Goal: Information Seeking & Learning: Learn about a topic

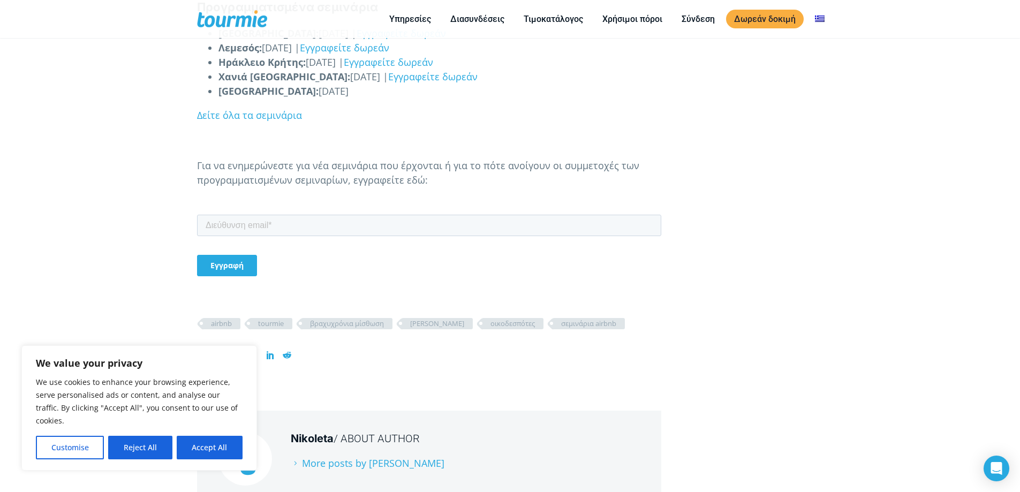
scroll to position [920, 0]
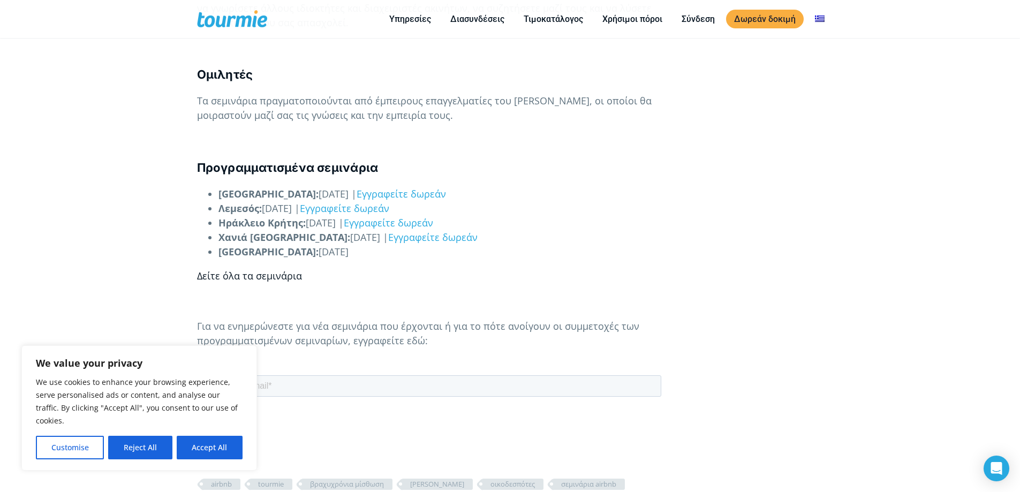
click at [261, 278] on link "Δείτε όλα τα σεμινάρια" at bounding box center [249, 275] width 105 height 13
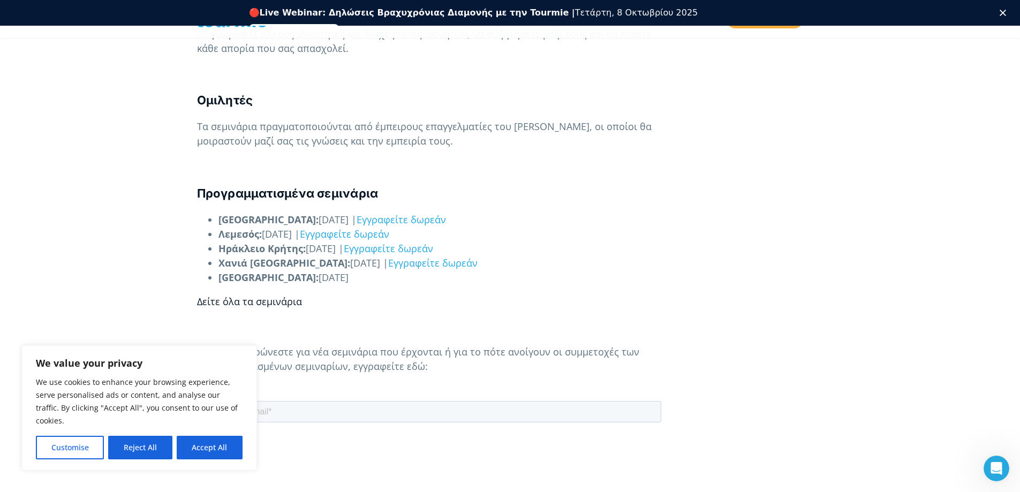
scroll to position [0, 0]
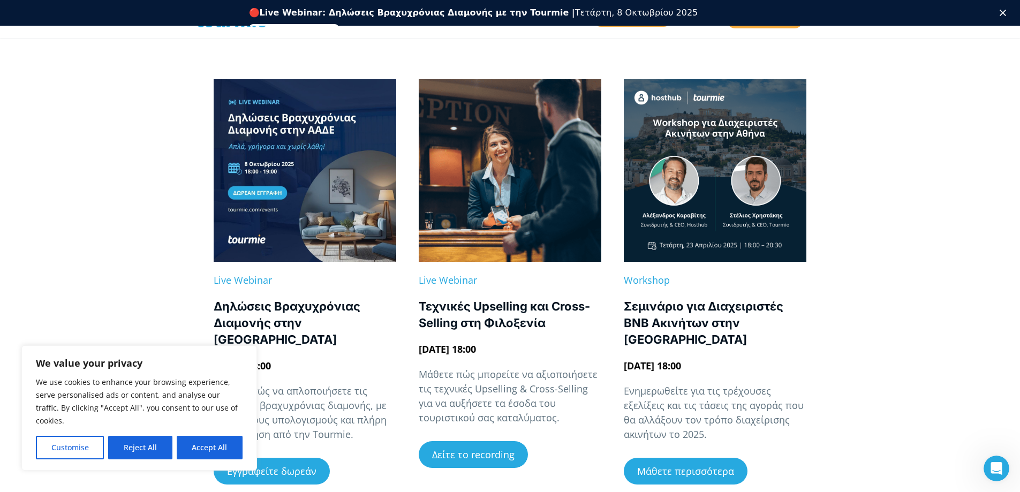
scroll to position [214, 0]
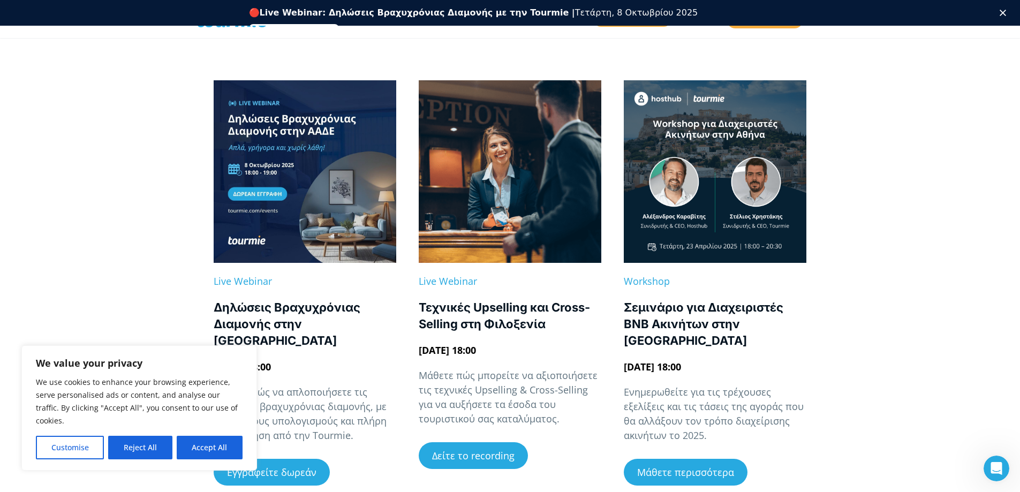
click at [292, 132] on link at bounding box center [305, 171] width 183 height 183
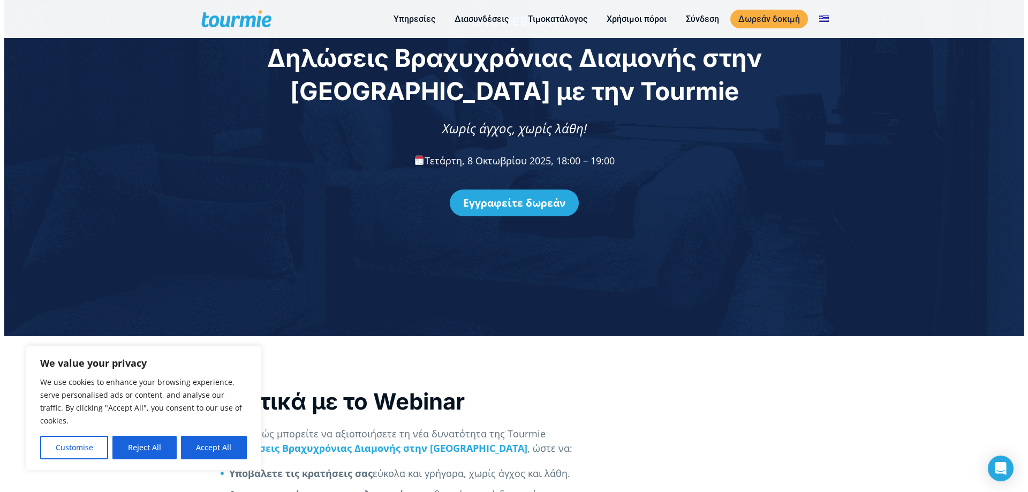
scroll to position [161, 0]
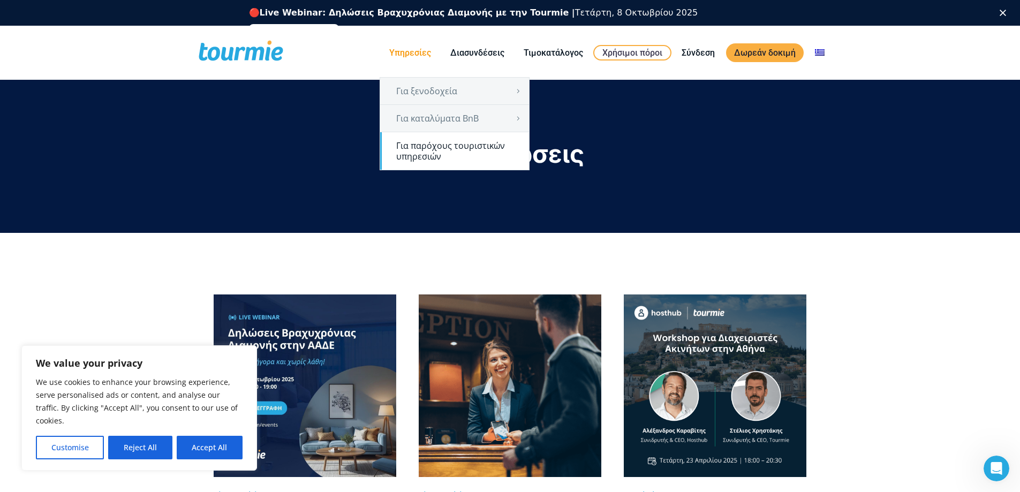
click at [472, 152] on link "Για παρόχους τουριστικών υπηρεσιών" at bounding box center [454, 150] width 149 height 37
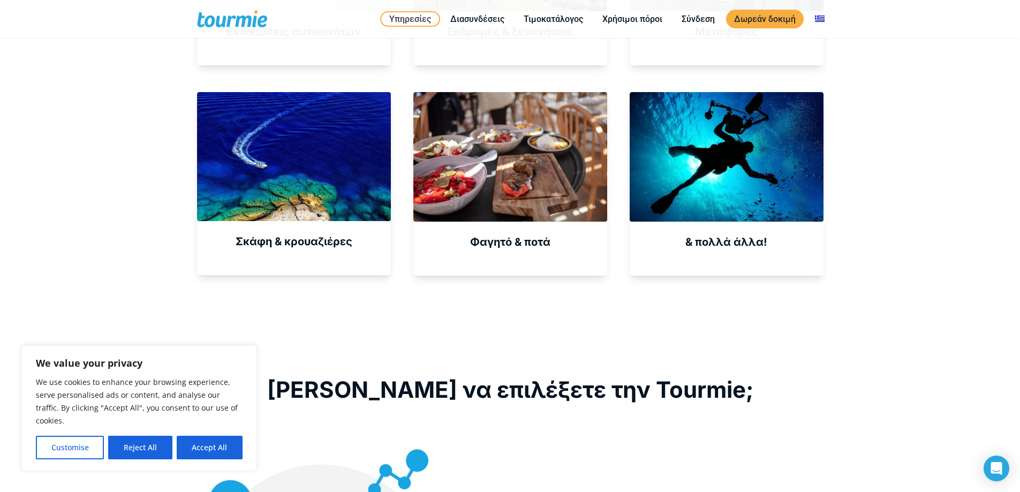
scroll to position [732, 0]
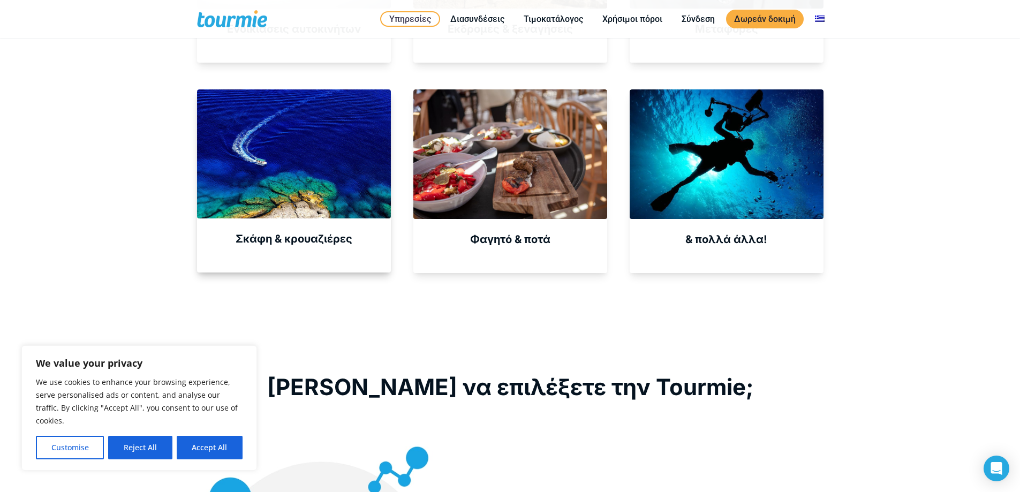
click at [320, 188] on div at bounding box center [294, 153] width 194 height 129
click at [293, 235] on strong "Σκάφη & κρουαζιέρες" at bounding box center [294, 238] width 117 height 13
click at [293, 241] on strong "Σκάφη & κρουαζιέρες" at bounding box center [294, 238] width 117 height 13
click at [292, 189] on div at bounding box center [294, 153] width 194 height 129
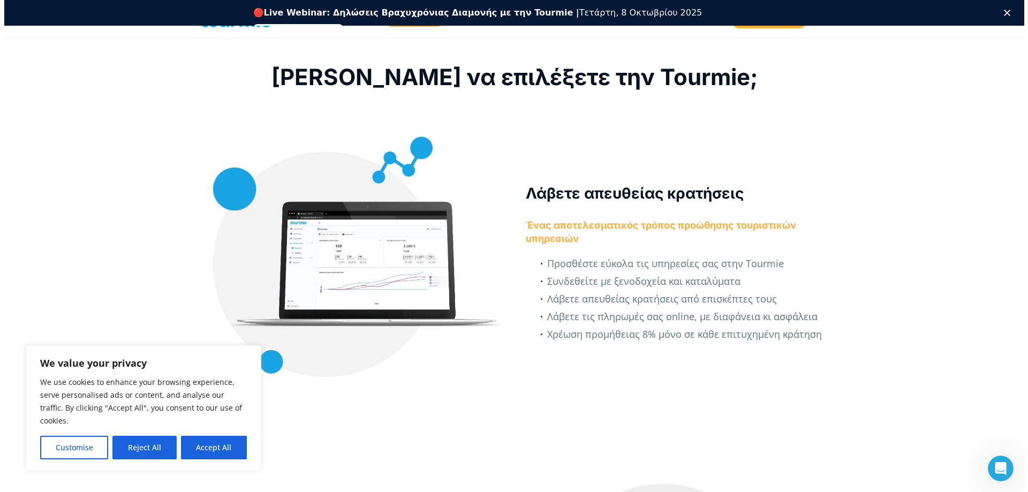
scroll to position [1088, 0]
